Goal: Transaction & Acquisition: Purchase product/service

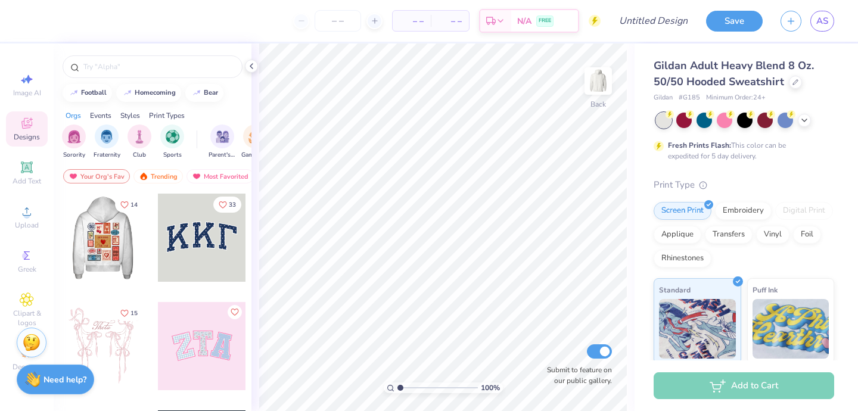
click at [105, 257] on div at bounding box center [103, 238] width 88 height 88
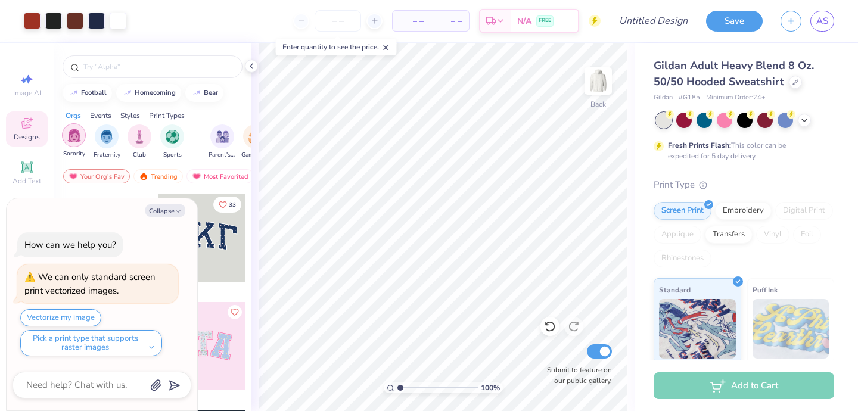
click at [76, 133] on img "filter for Sorority" at bounding box center [74, 136] width 14 height 14
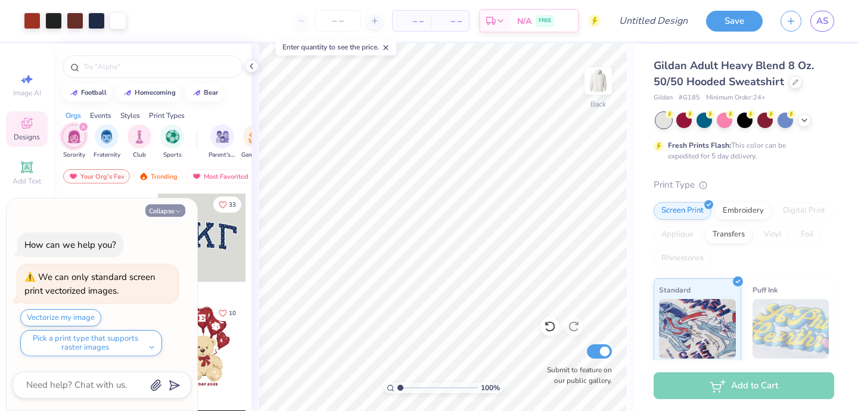
click at [175, 210] on icon "button" at bounding box center [178, 211] width 7 height 7
type textarea "x"
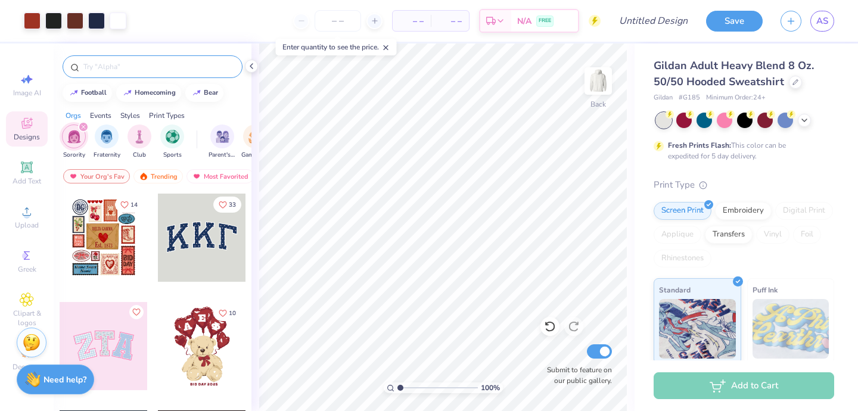
click at [130, 67] on input "text" at bounding box center [158, 67] width 153 height 12
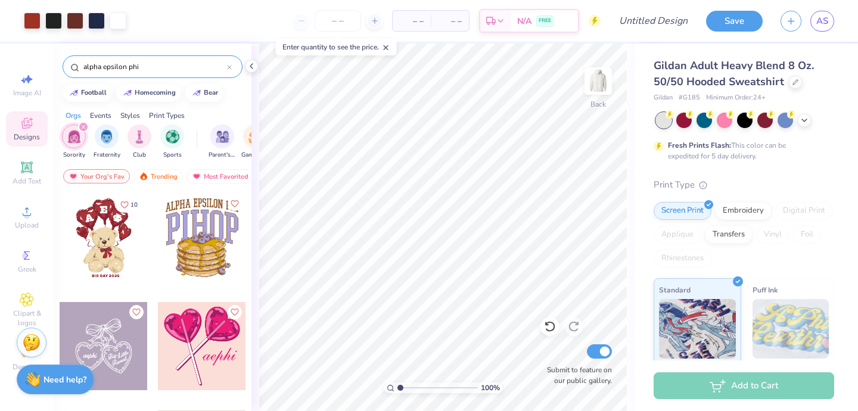
type input "alpha epsilon phi"
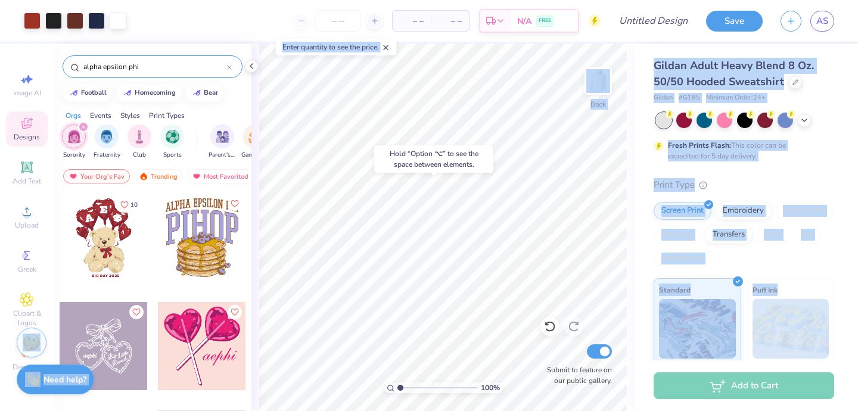
click at [512, 282] on body "Art colors – – Per Item – – Total Est. Delivery N/A FREE Design Title Save AS I…" at bounding box center [429, 205] width 858 height 411
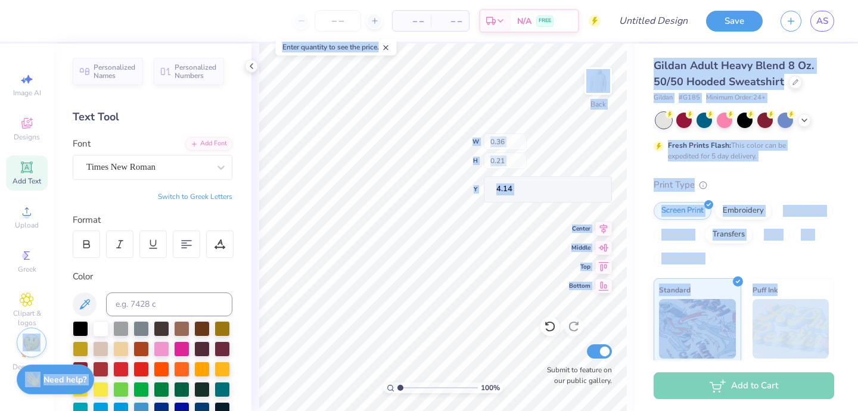
type input "4.14"
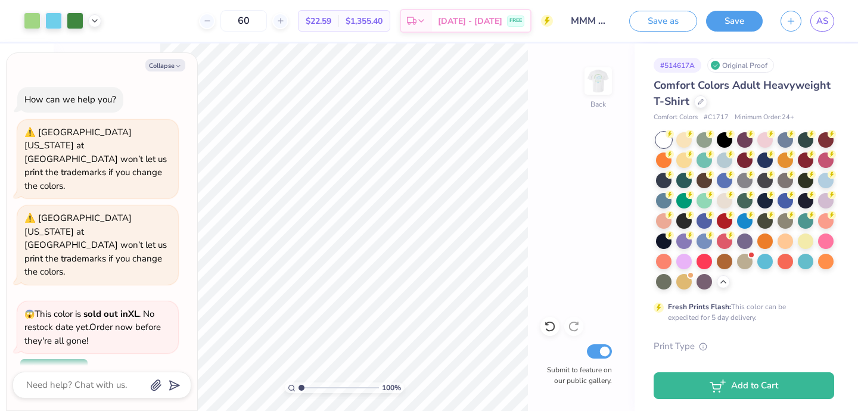
scroll to position [423, 0]
